Goal: Navigation & Orientation: Find specific page/section

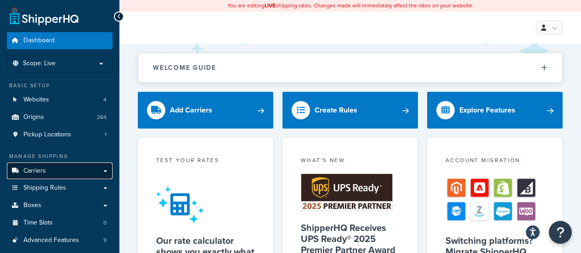
click at [52, 171] on link "Carriers" at bounding box center [60, 171] width 106 height 17
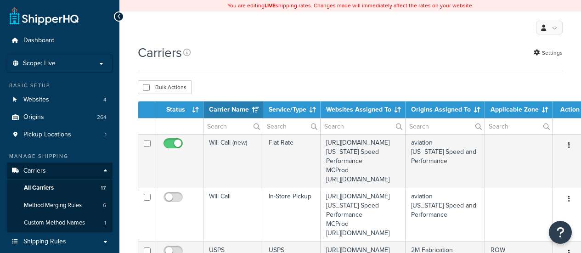
select select "15"
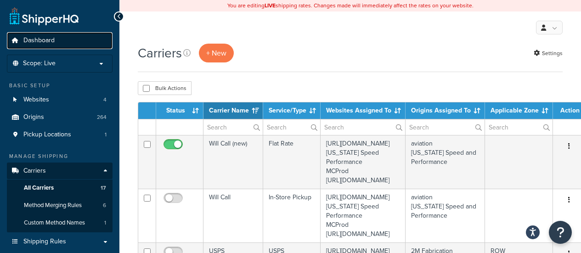
click at [54, 42] on span "Dashboard" at bounding box center [38, 41] width 31 height 8
